Goal: Communication & Community: Ask a question

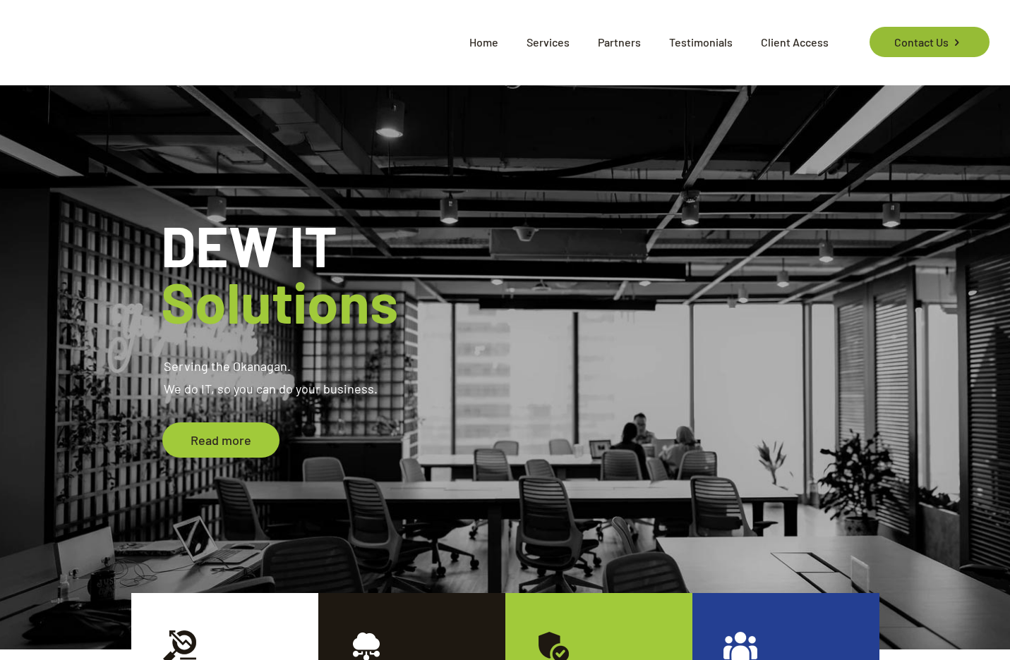
click at [908, 42] on link "Contact Us" at bounding box center [928, 42] width 119 height 30
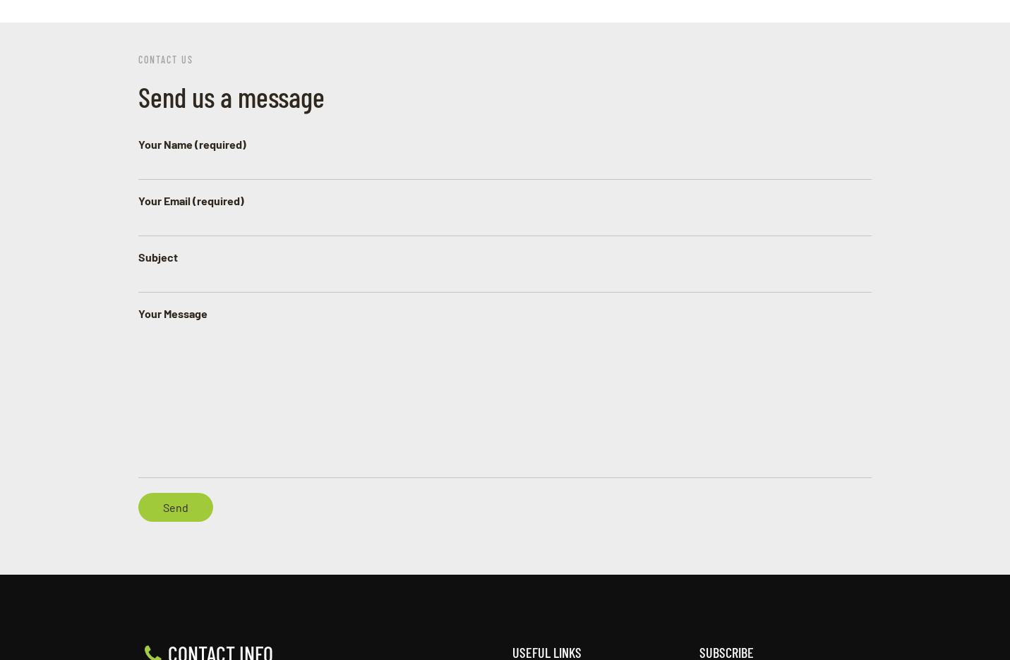
scroll to position [761, 0]
type input "[PERSON_NAME]"
type input "[EMAIL_ADDRESS][DOMAIN_NAME]"
type input "Mailbox about to be removed appartently"
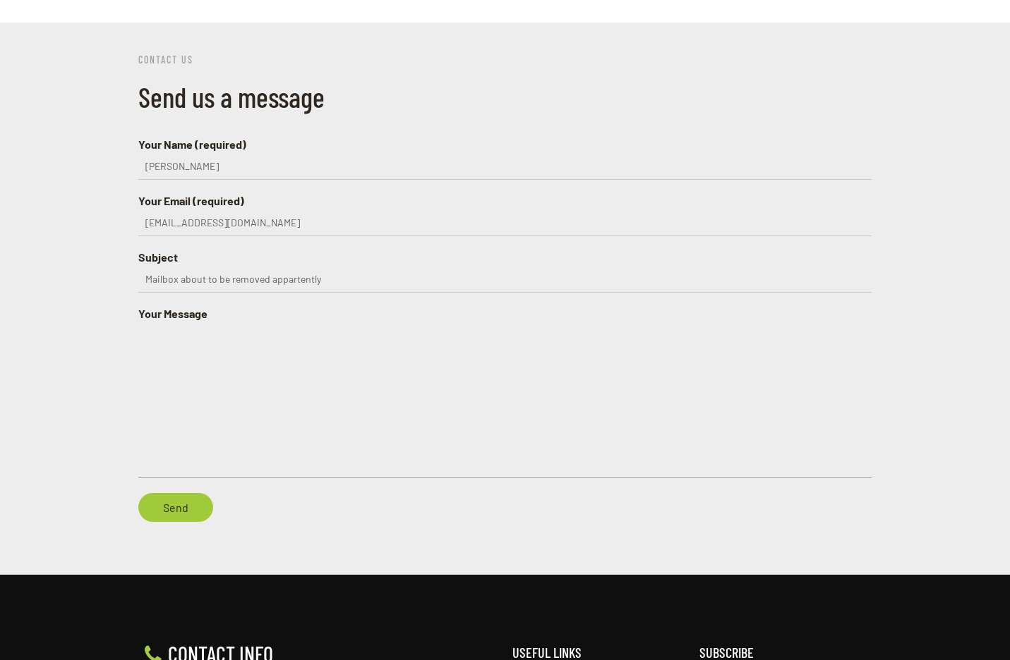
paste textarea "Hello, I just opened Outlook and apparently my Capital I mailbox has been marke…"
drag, startPoint x: 592, startPoint y: 340, endPoint x: 521, endPoint y: 345, distance: 71.4
click at [521, 345] on textarea "Hello, I just opened Outlook, and apparently, my Capital I mailbox has been mar…" at bounding box center [504, 400] width 733 height 156
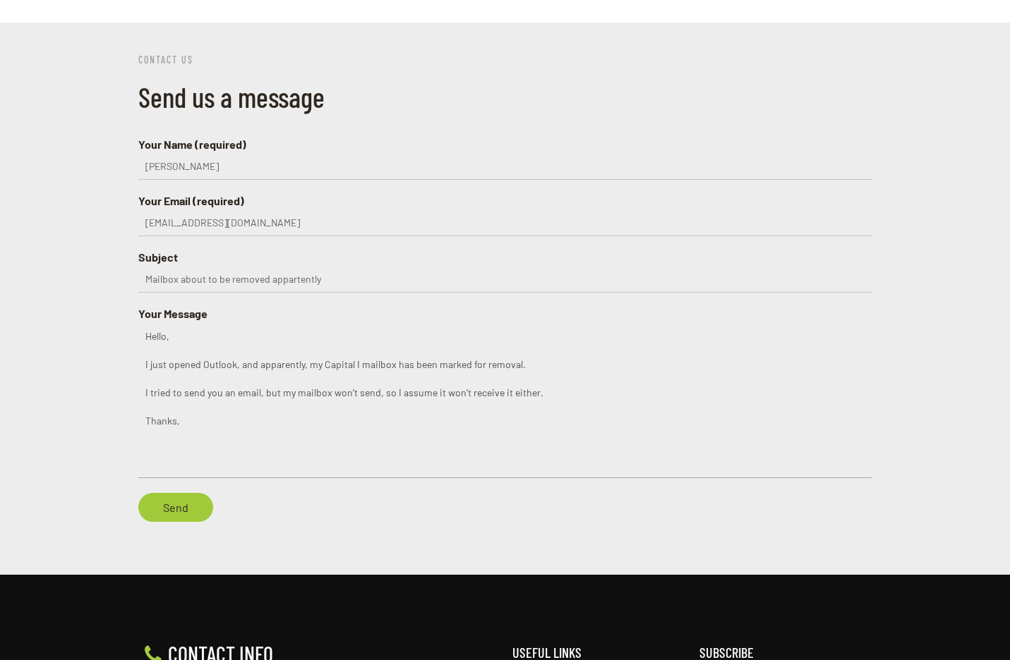
click at [548, 374] on textarea "Hello, I just opened Outlook, and apparently, my Capital I mailbox has been mar…" at bounding box center [504, 400] width 733 height 156
type textarea "Hello, I just opened Outlook, and apparently, my Capital I mailbox has been mar…"
click at [184, 493] on input "Send" at bounding box center [175, 507] width 75 height 29
